Goal: Transaction & Acquisition: Purchase product/service

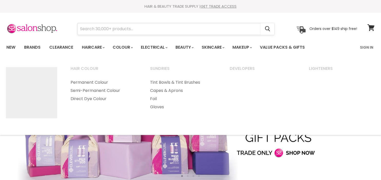
drag, startPoint x: 0, startPoint y: 0, endPoint x: 108, endPoint y: 26, distance: 111.0
click at [107, 28] on input "Search" at bounding box center [169, 29] width 183 height 12
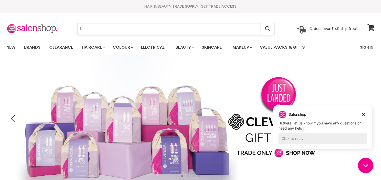
click at [90, 26] on input "h" at bounding box center [169, 29] width 183 height 12
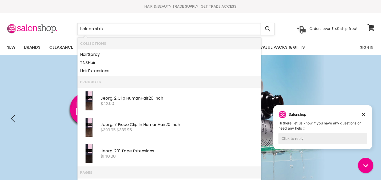
type input "hair on strike"
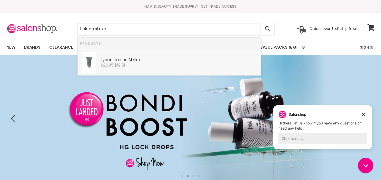
click at [113, 64] on s "$22.95" at bounding box center [107, 65] width 13 height 6
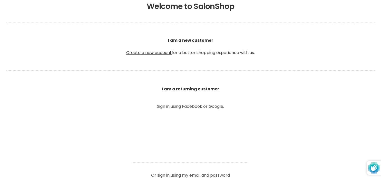
scroll to position [244, 0]
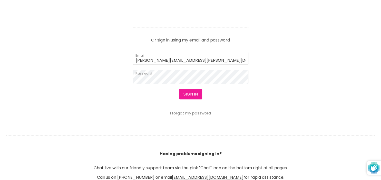
click at [196, 92] on button "Sign in" at bounding box center [190, 94] width 23 height 10
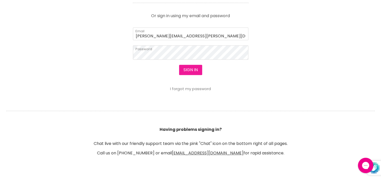
scroll to position [0, 0]
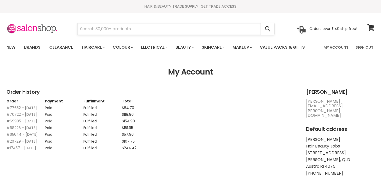
click at [112, 27] on input "Search" at bounding box center [169, 29] width 183 height 12
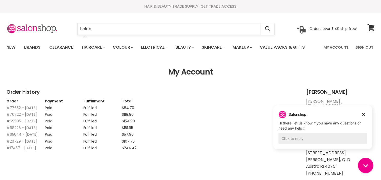
click at [92, 27] on input "hair o" at bounding box center [169, 29] width 183 height 12
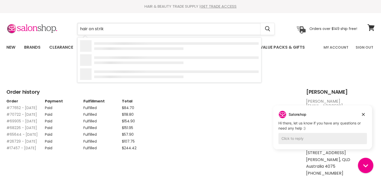
type input "hair on strike"
click at [118, 56] on div "Lyc on Hair on Strike Lycon $22.95 $19.51" at bounding box center [180, 60] width 158 height 16
